Goal: Navigation & Orientation: Find specific page/section

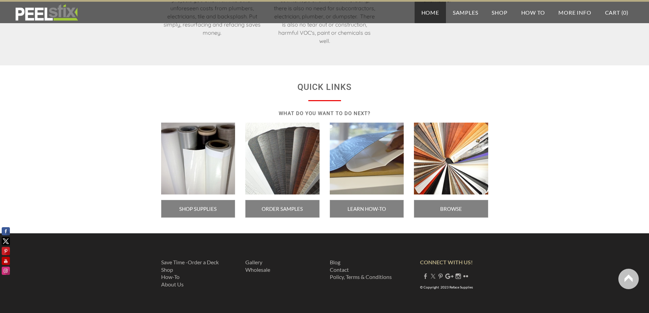
scroll to position [1133, 0]
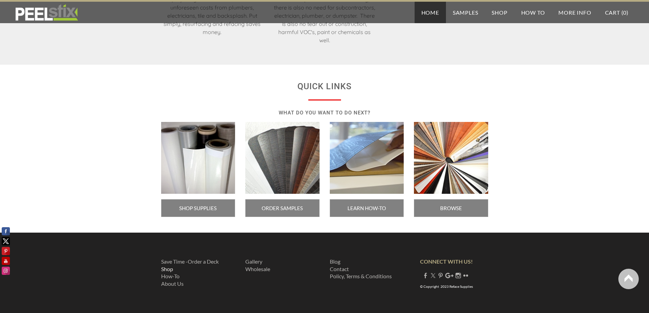
click at [166, 266] on link "Shop" at bounding box center [167, 269] width 12 height 6
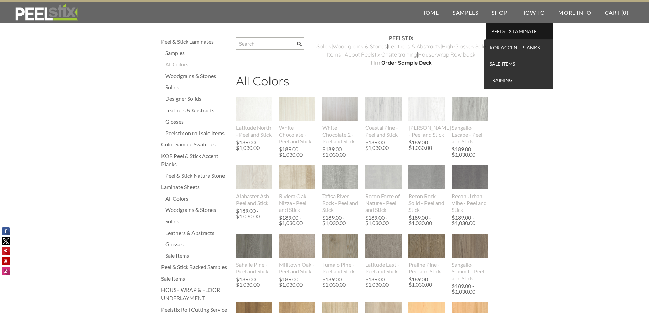
click at [495, 30] on span "PEELSTIX Laminate" at bounding box center [519, 31] width 63 height 9
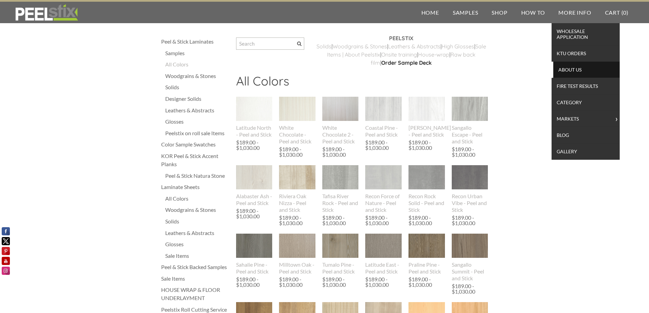
click at [568, 68] on span "About Us" at bounding box center [586, 69] width 63 height 9
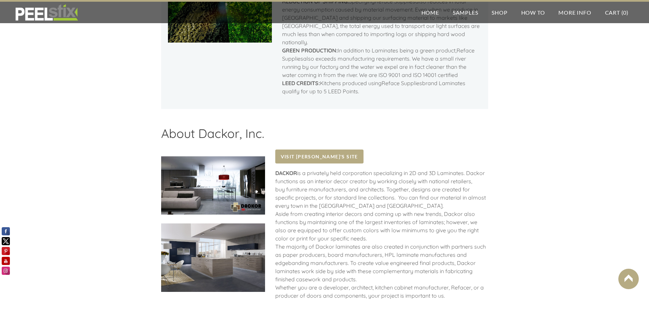
scroll to position [789, 0]
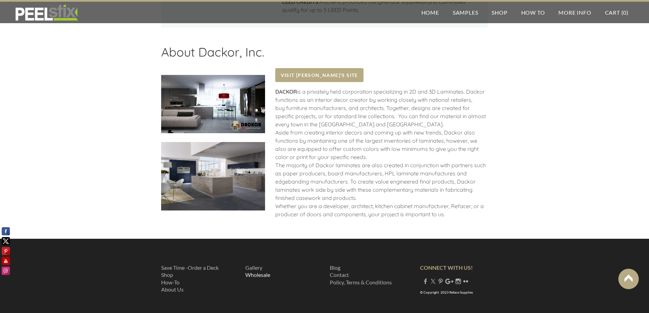
click at [259, 272] on link "​Wholesale" at bounding box center [257, 275] width 25 height 6
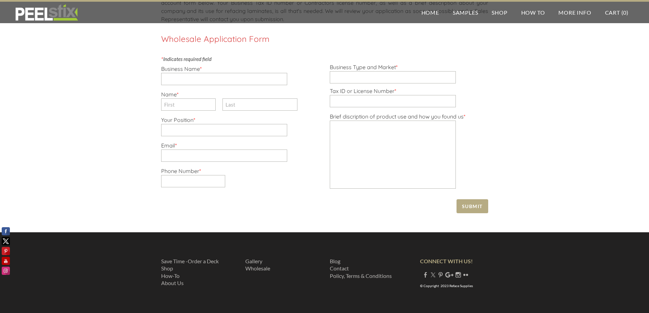
scroll to position [189, 0]
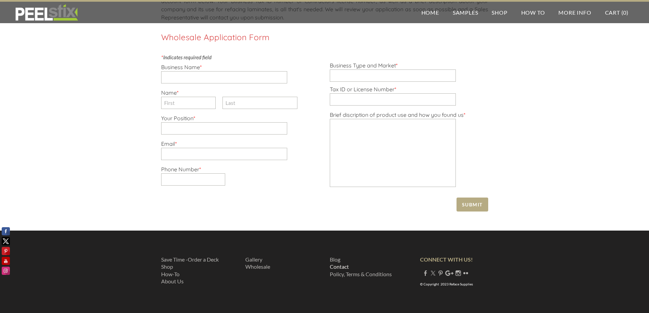
click at [338, 266] on link "Contact" at bounding box center [339, 266] width 19 height 6
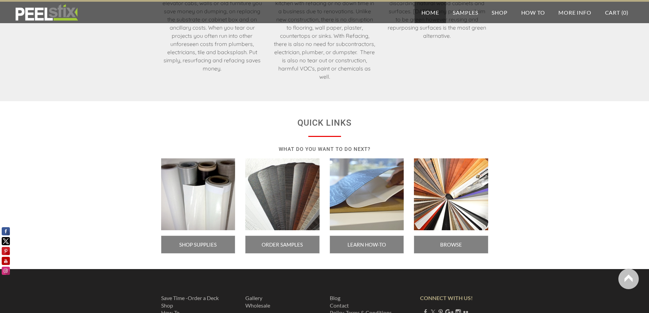
scroll to position [1099, 0]
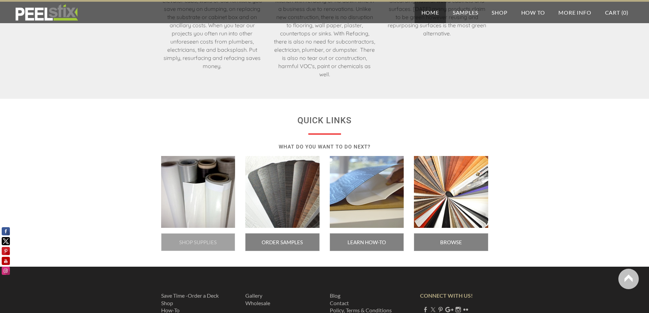
click at [194, 237] on span "SHOP SUPPLIES" at bounding box center [198, 242] width 74 height 18
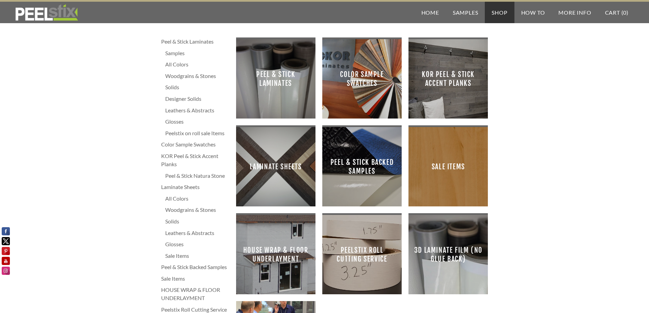
click at [278, 75] on span "Peel & Stick Laminates" at bounding box center [276, 79] width 68 height 68
